Goal: Navigation & Orientation: Find specific page/section

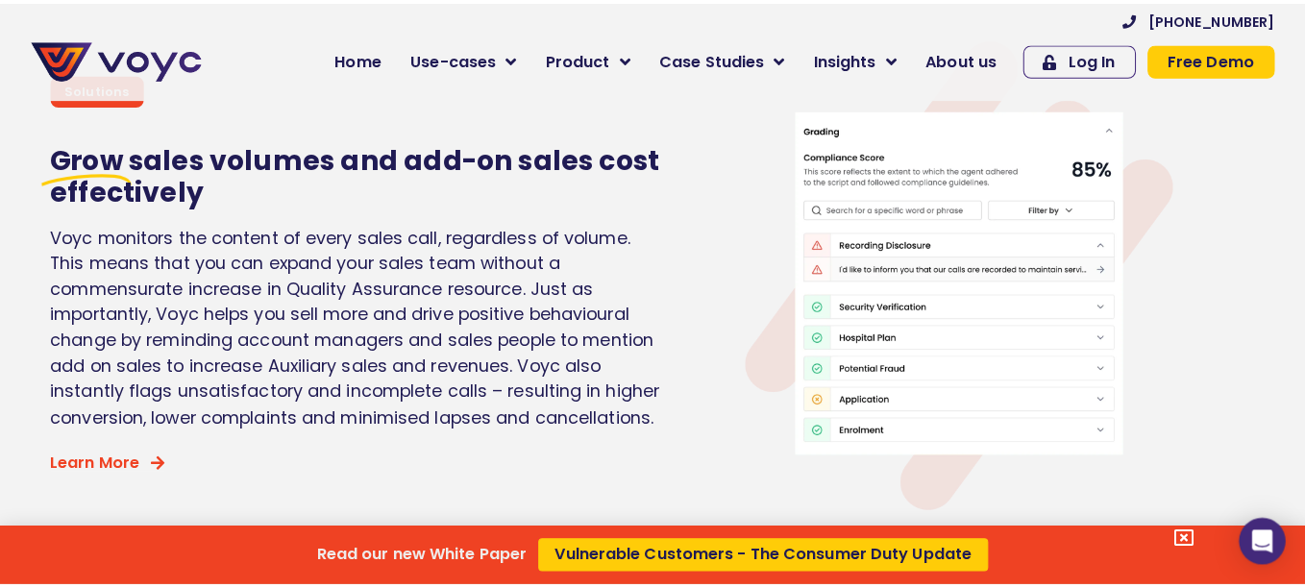
scroll to position [4806, 0]
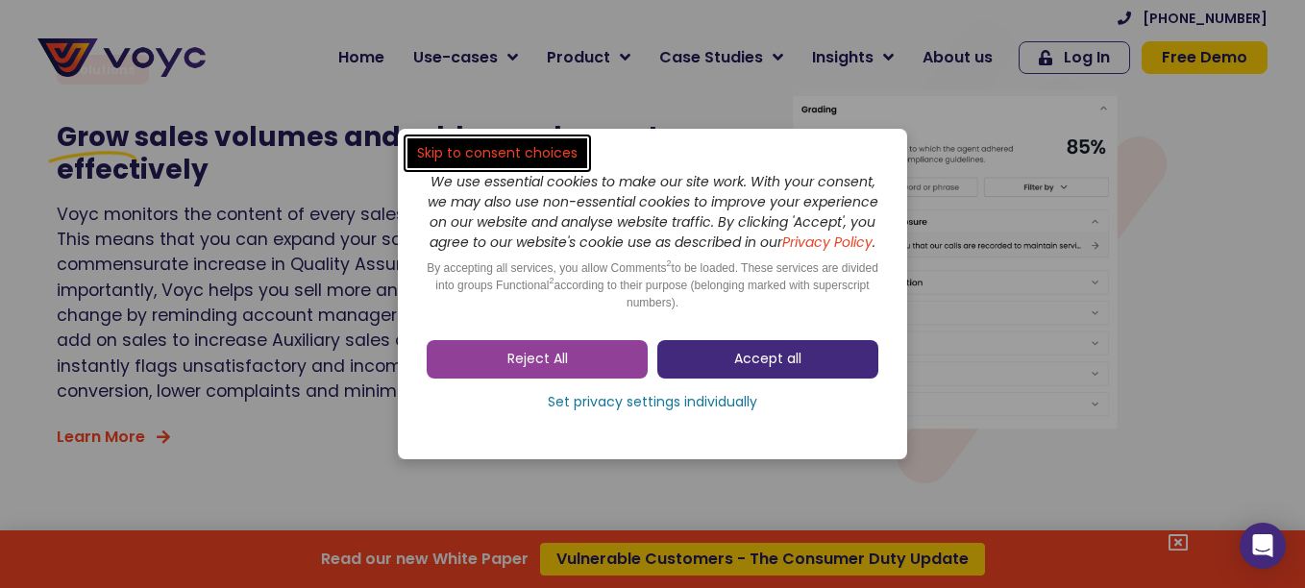
click at [797, 357] on link "Accept all" at bounding box center [767, 359] width 221 height 38
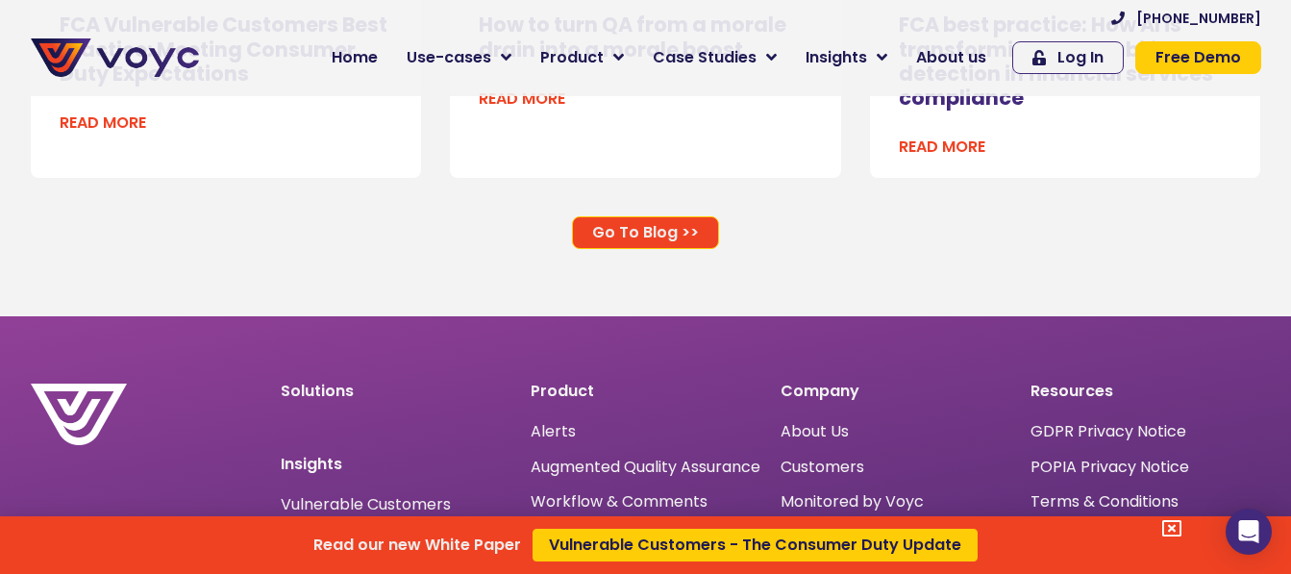
scroll to position [12561, 0]
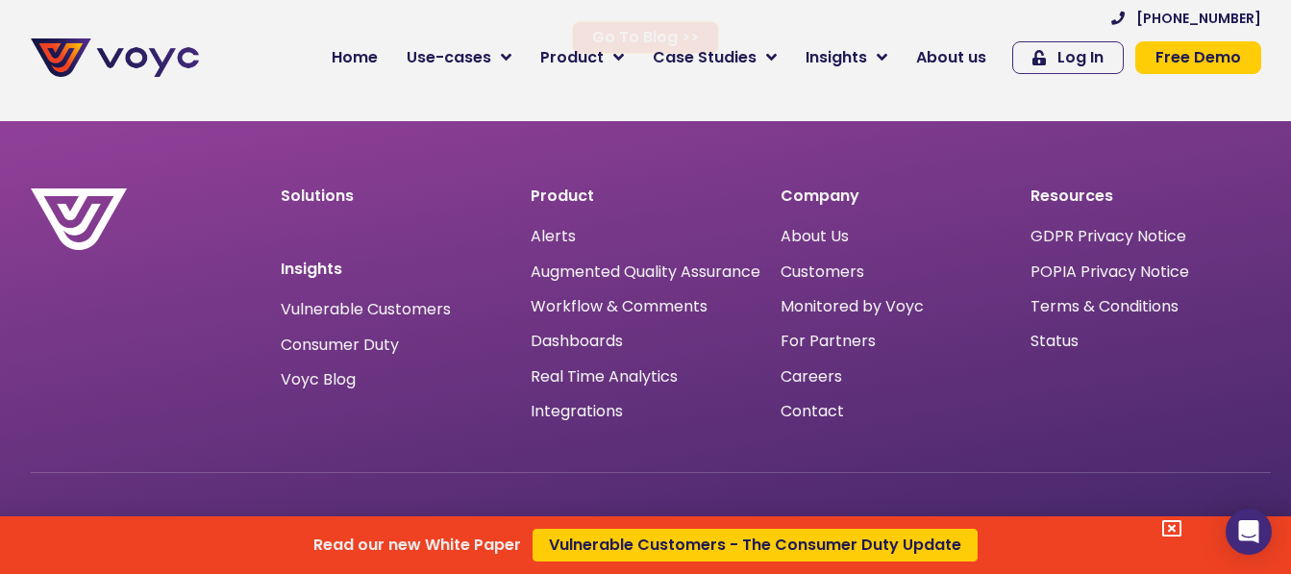
click at [832, 352] on div "Read our new White Paper Vulnerable Customers - The Consumer Duty Update" at bounding box center [645, 287] width 1291 height 574
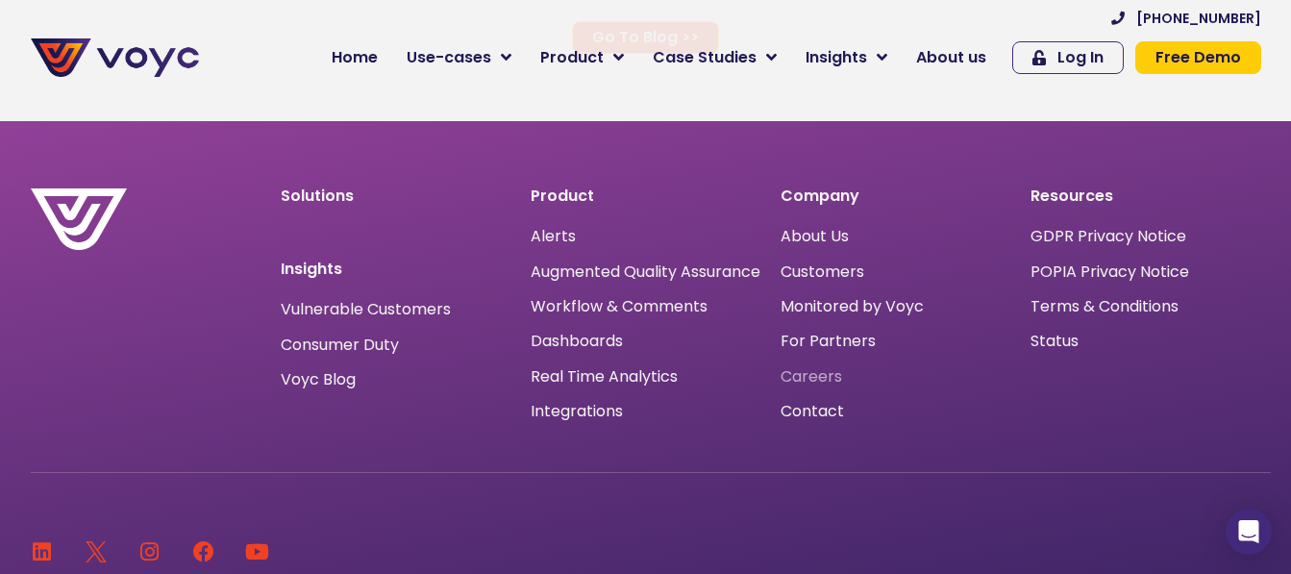
click at [823, 377] on span "Careers" at bounding box center [811, 377] width 62 height 0
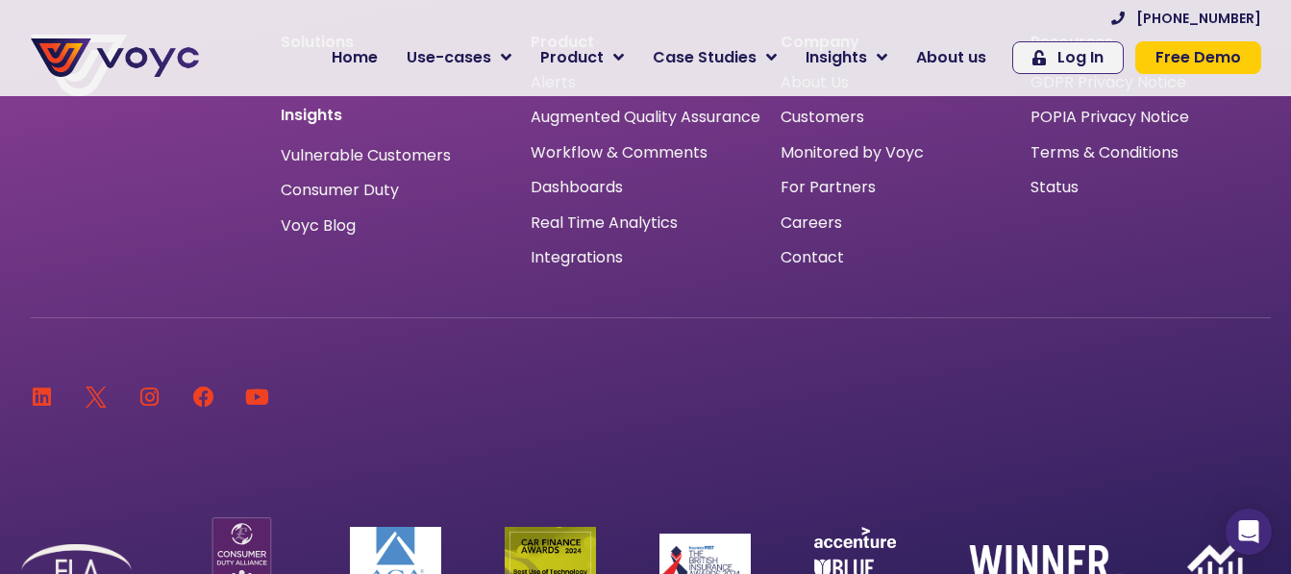
scroll to position [12588, 0]
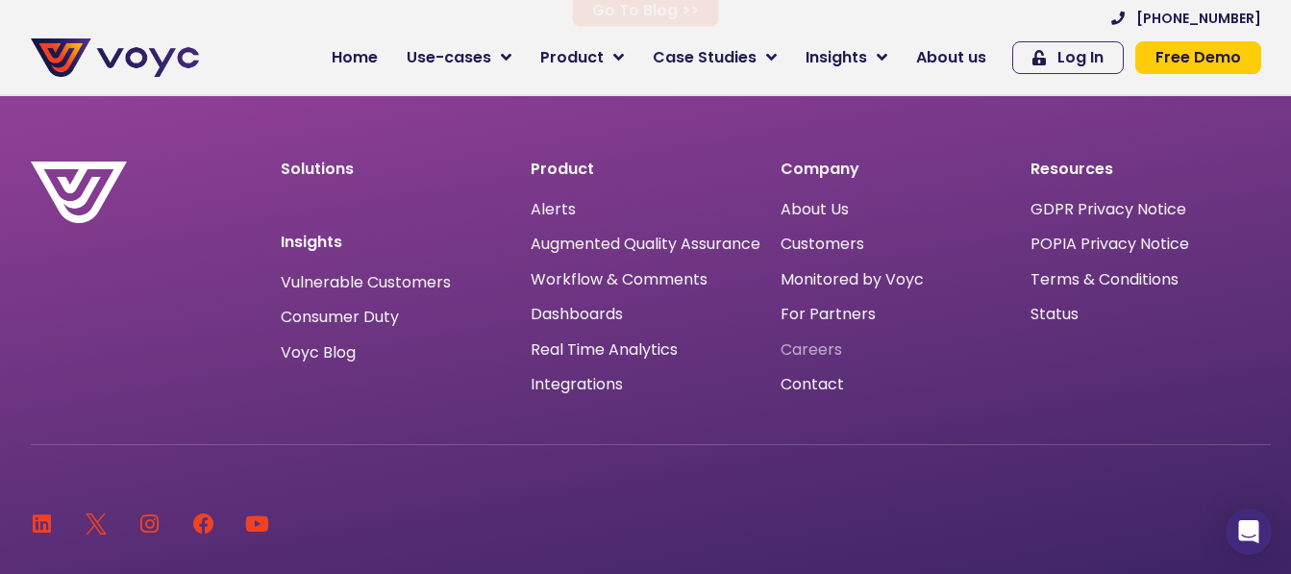
click at [811, 350] on span "Careers" at bounding box center [811, 350] width 62 height 0
